Goal: Obtain resource: Download file/media

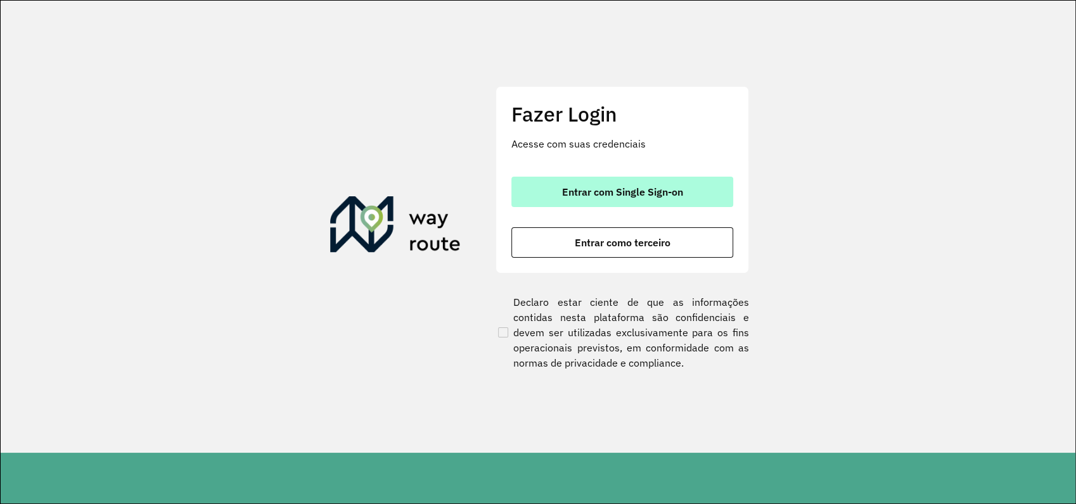
drag, startPoint x: 603, startPoint y: 188, endPoint x: 613, endPoint y: 190, distance: 10.9
click at [605, 189] on span "Entrar com Single Sign-on" at bounding box center [622, 192] width 121 height 10
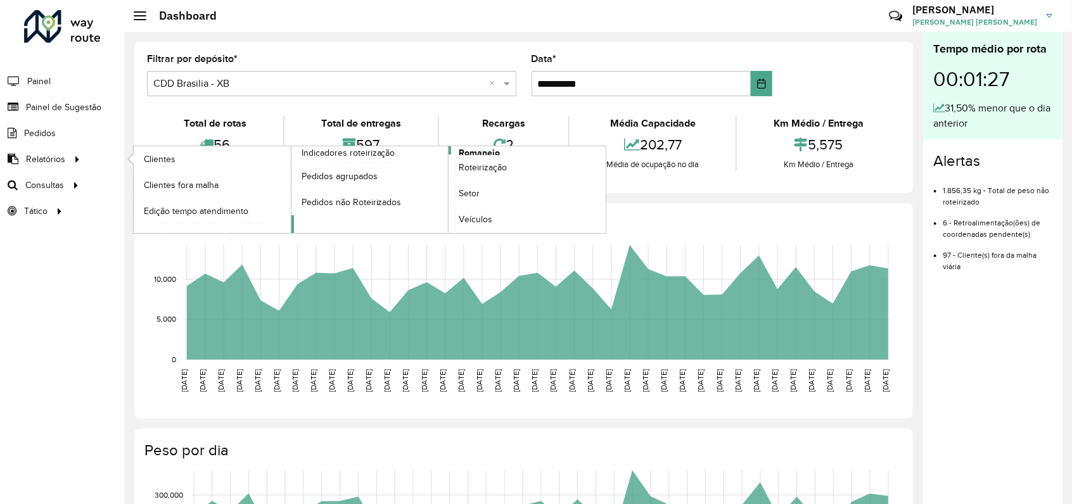
click at [493, 152] on span "Romaneio" at bounding box center [479, 152] width 41 height 13
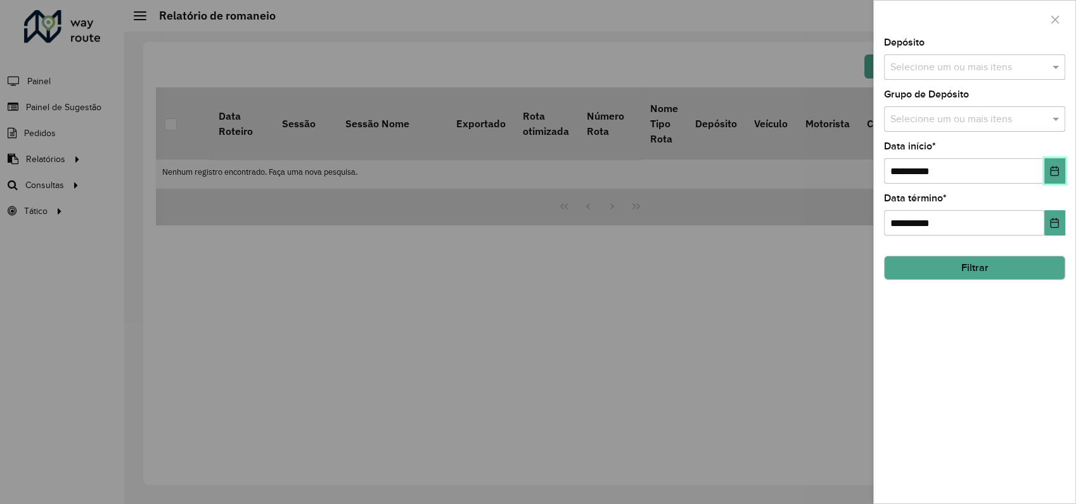
click at [1061, 172] on button "Choose Date" at bounding box center [1054, 170] width 21 height 25
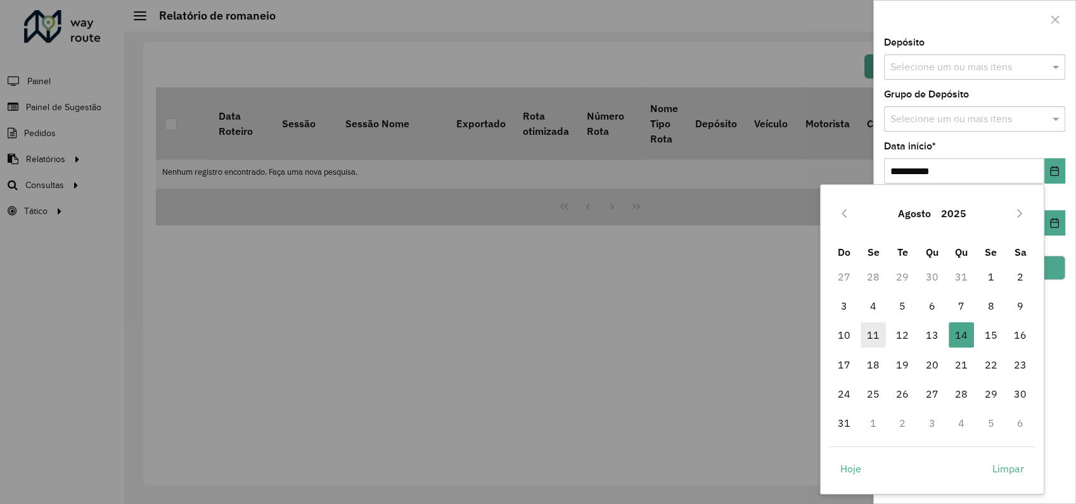
click at [873, 333] on span "11" at bounding box center [872, 335] width 25 height 25
type input "**********"
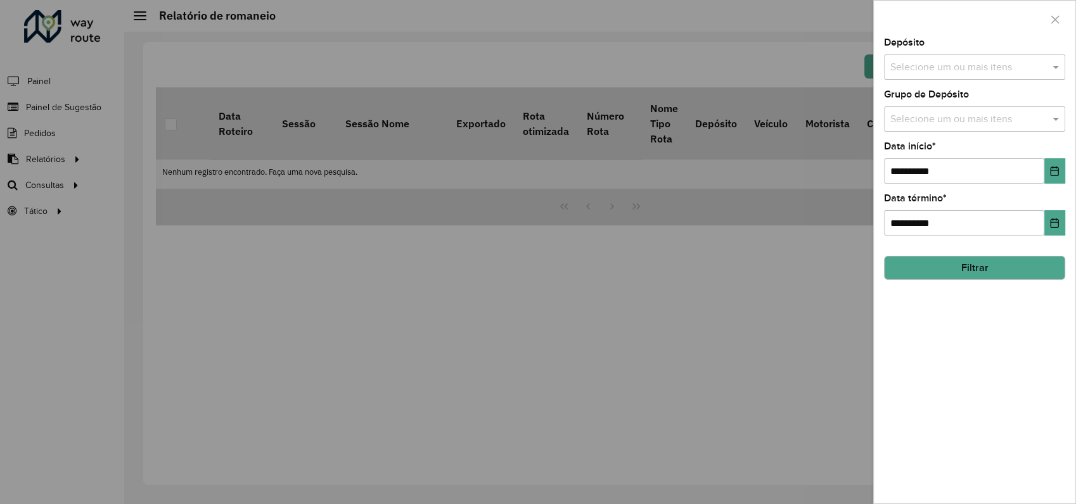
click at [994, 72] on input "text" at bounding box center [968, 67] width 162 height 15
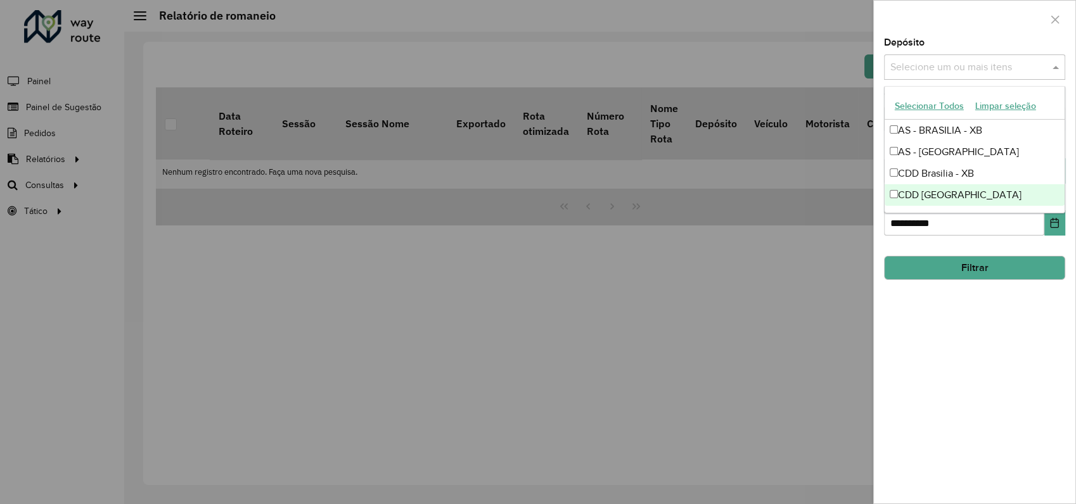
click at [926, 193] on div "CDD Rondonópolis" at bounding box center [975, 195] width 180 height 22
click at [966, 331] on div "**********" at bounding box center [974, 271] width 201 height 466
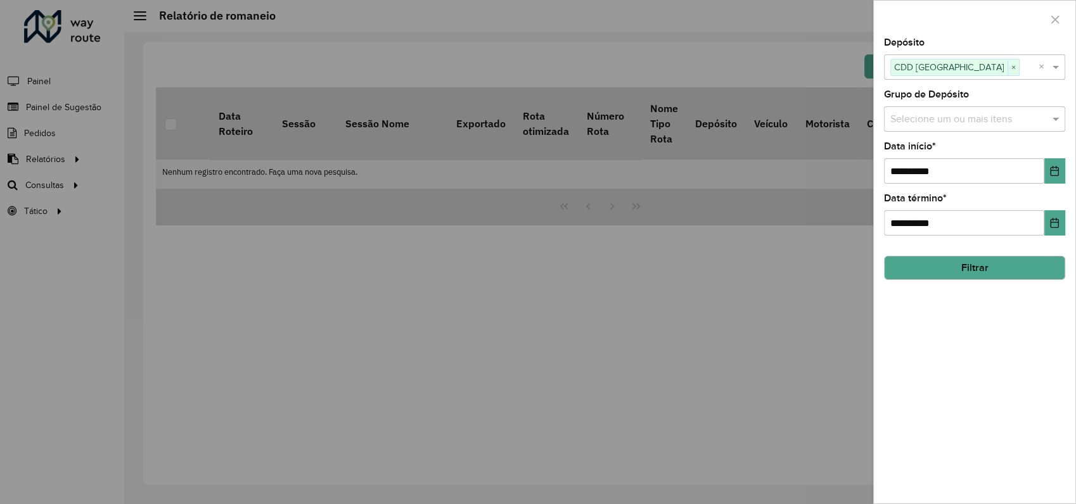
click at [978, 265] on button "Filtrar" at bounding box center [974, 268] width 181 height 24
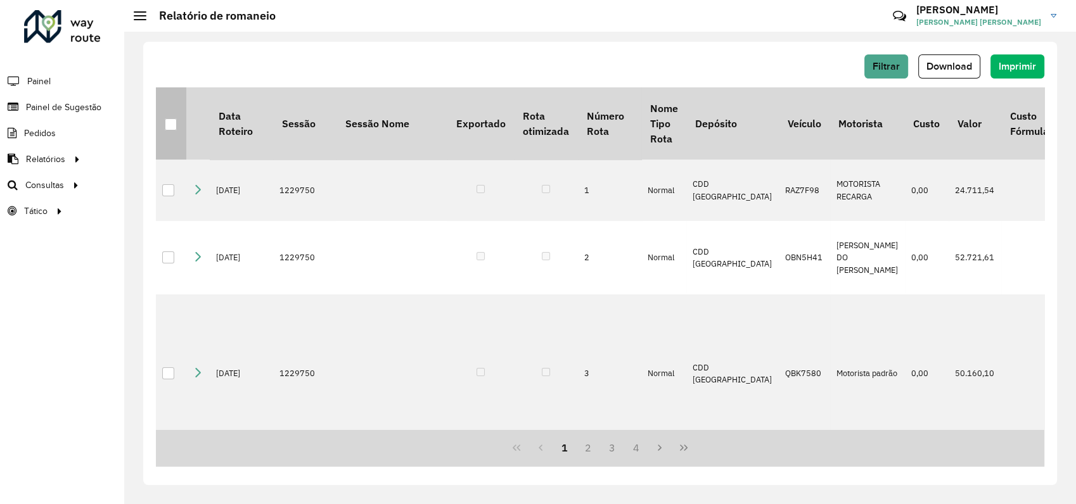
click at [174, 124] on div at bounding box center [171, 124] width 12 height 12
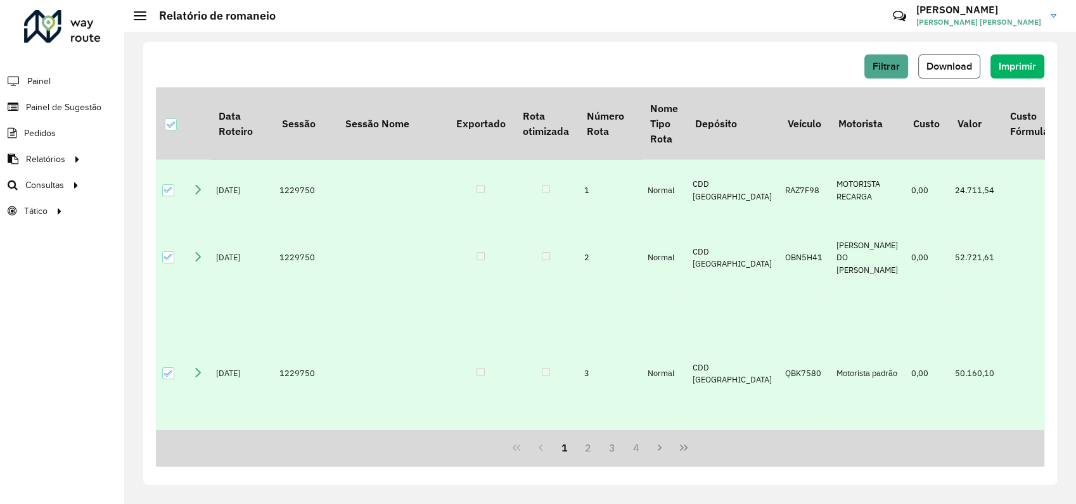
click at [975, 66] on button "Download" at bounding box center [949, 66] width 62 height 24
